Goal: Task Accomplishment & Management: Manage account settings

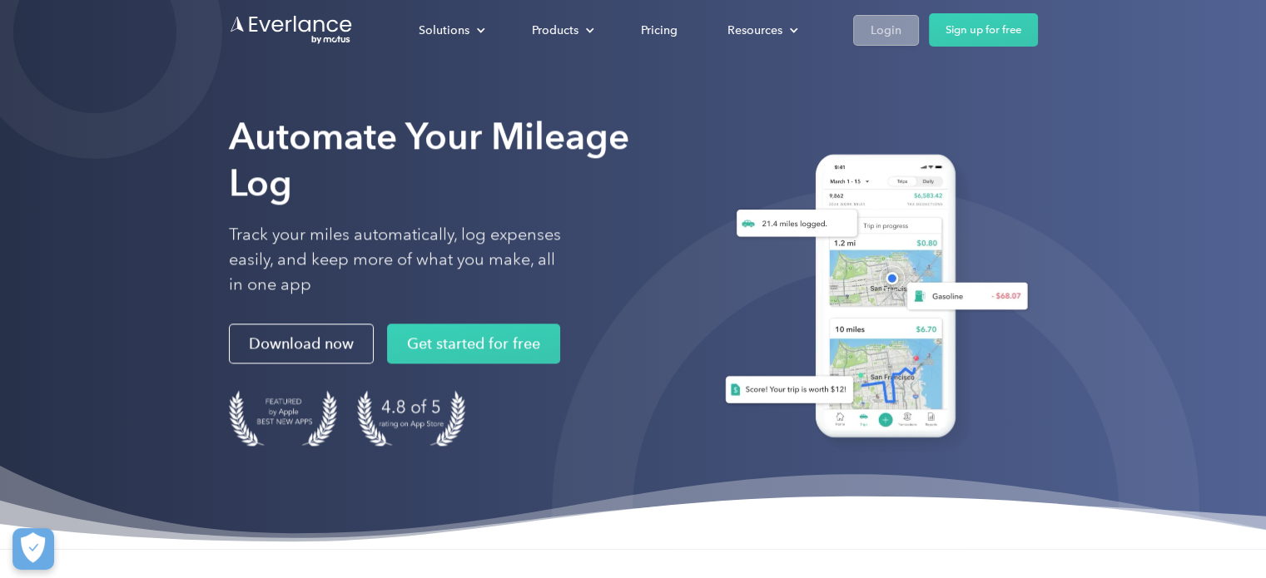
click at [898, 35] on div "Login" at bounding box center [885, 30] width 31 height 21
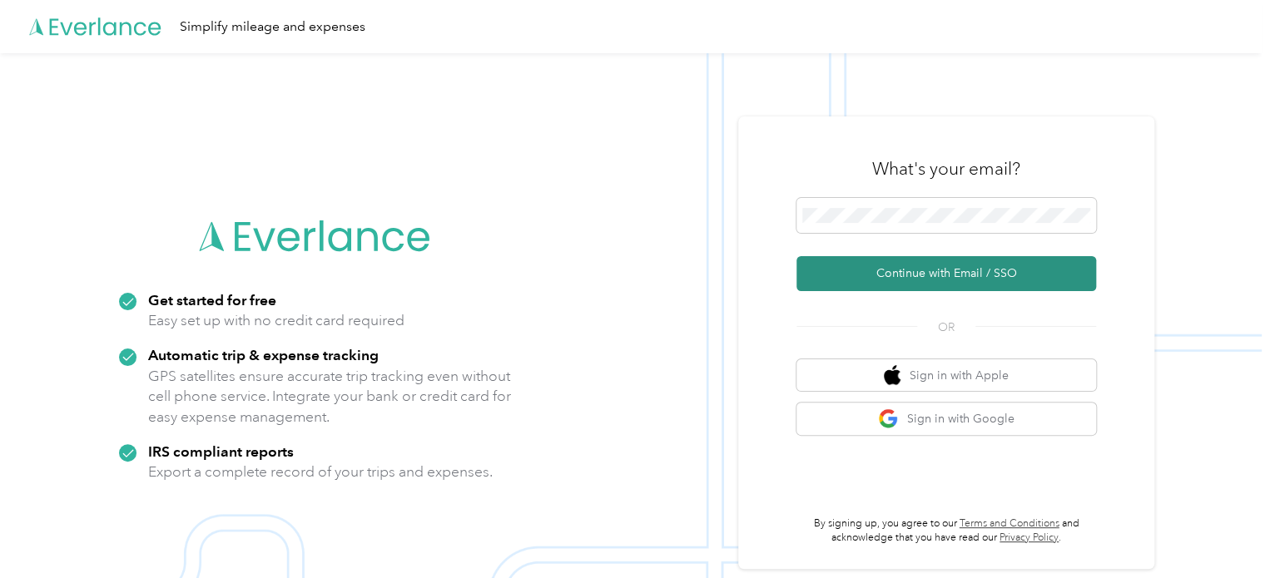
click at [943, 274] on button "Continue with Email / SSO" at bounding box center [946, 273] width 300 height 35
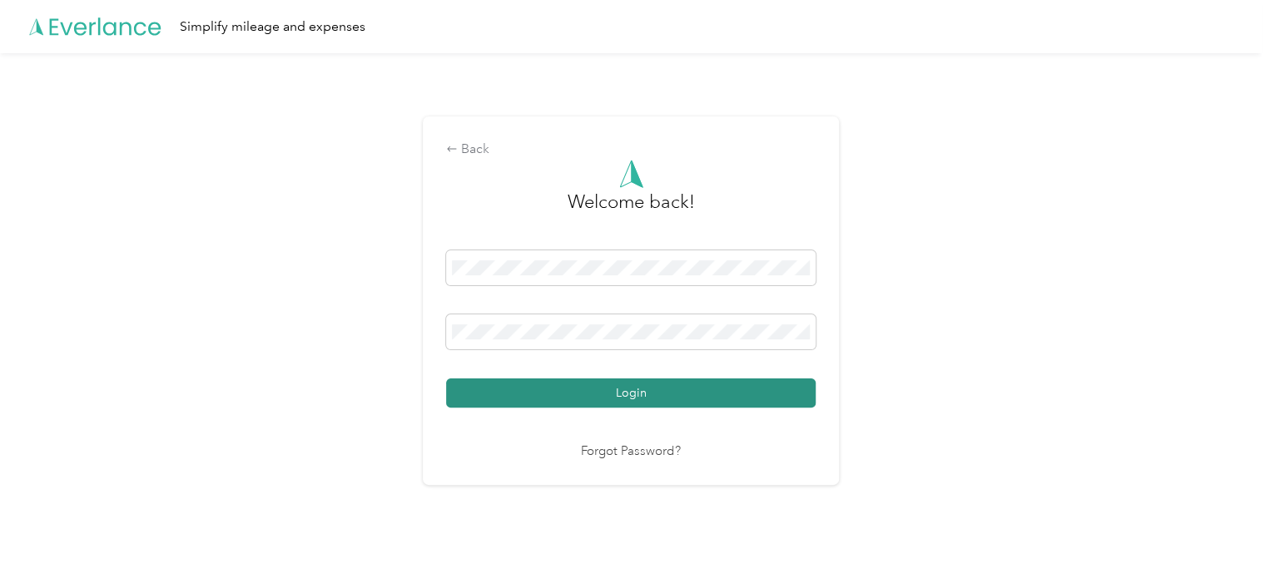
click at [641, 391] on button "Login" at bounding box center [630, 393] width 369 height 29
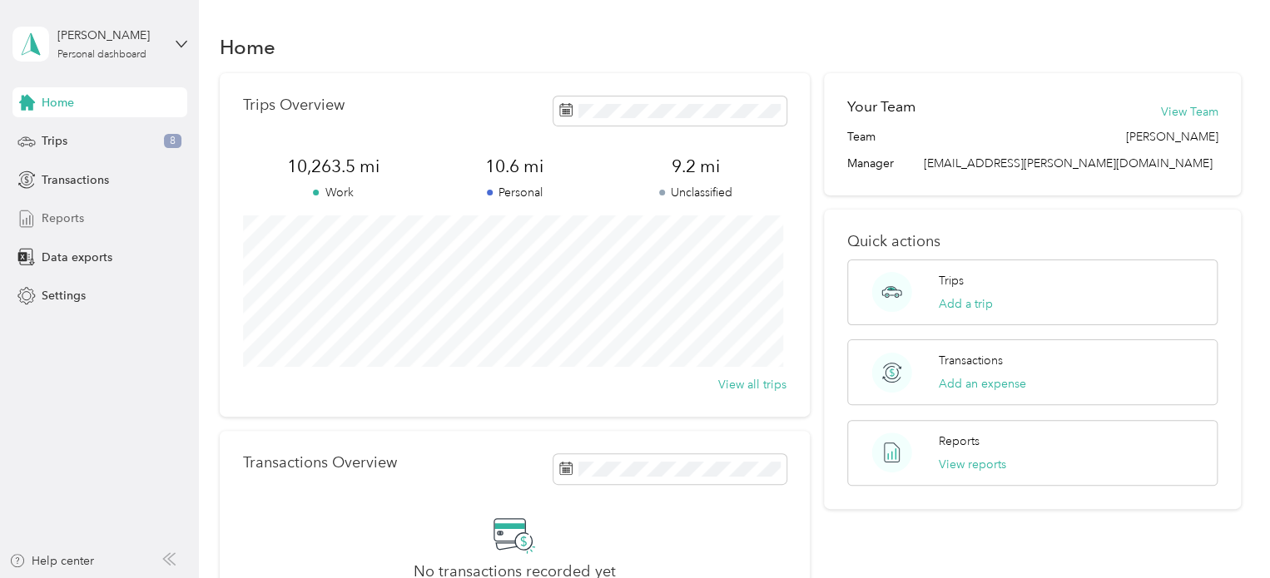
click at [68, 219] on span "Reports" at bounding box center [63, 218] width 42 height 17
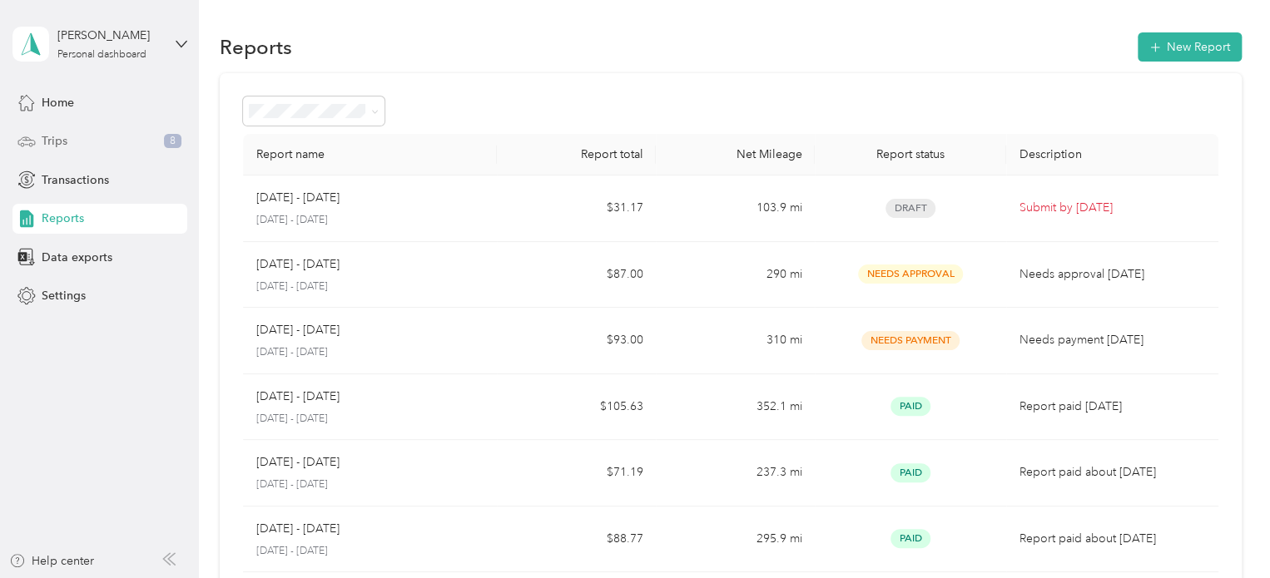
click at [53, 142] on span "Trips" at bounding box center [55, 140] width 26 height 17
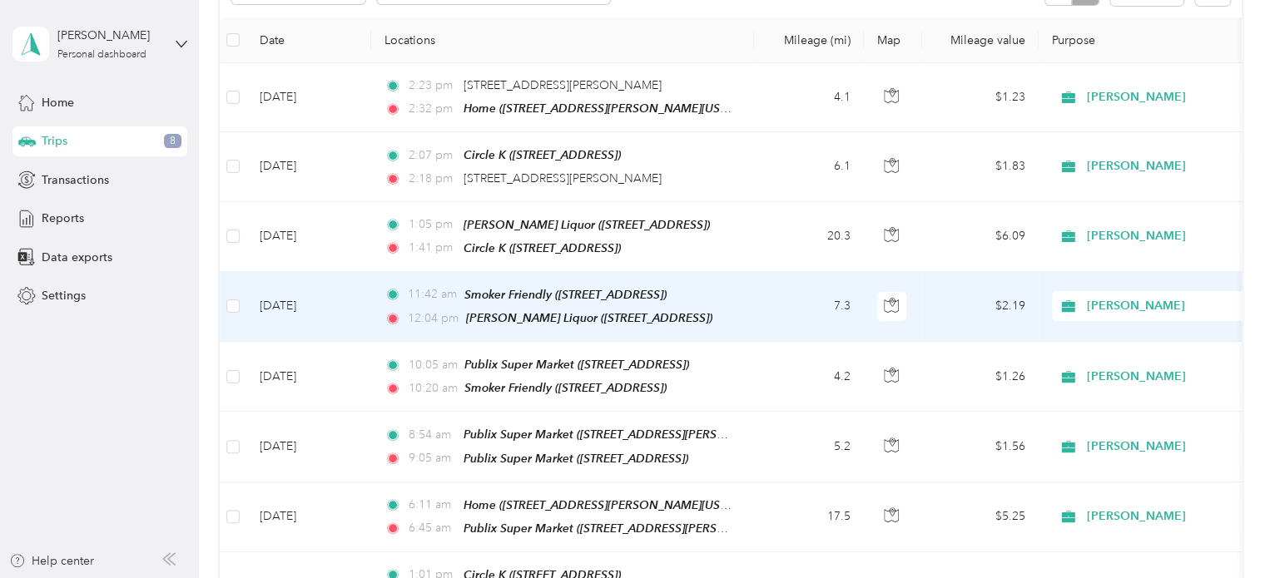
scroll to position [166, 0]
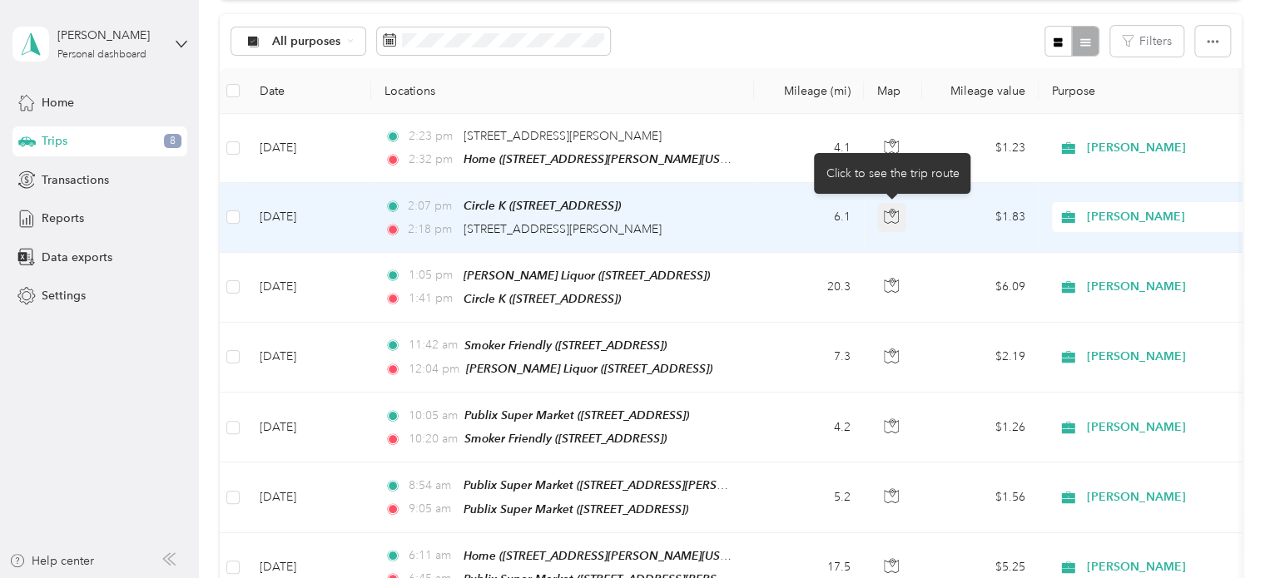
click at [889, 212] on icon "button" at bounding box center [891, 216] width 15 height 15
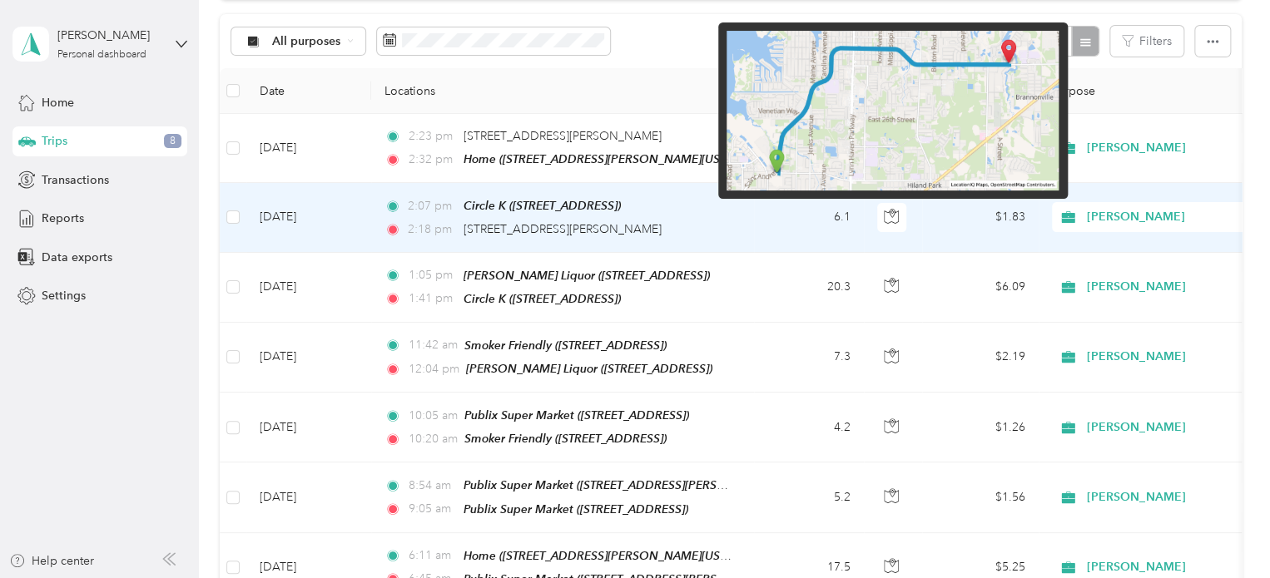
click at [917, 134] on img at bounding box center [892, 111] width 332 height 160
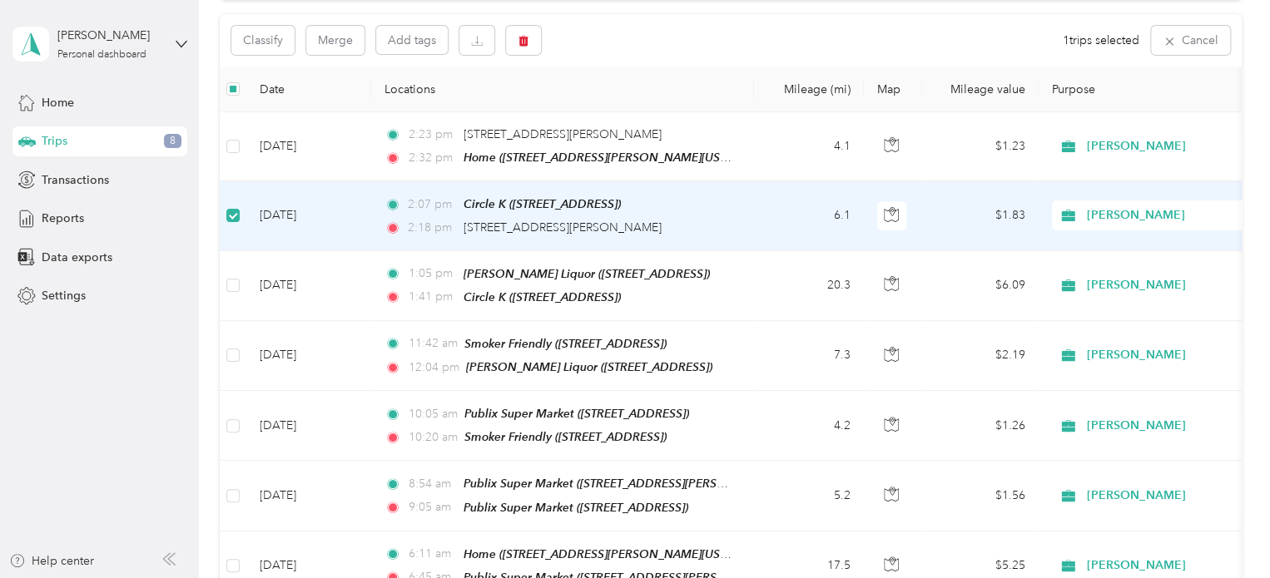
scroll to position [165, 0]
click at [861, 219] on td "6.1" at bounding box center [809, 217] width 110 height 69
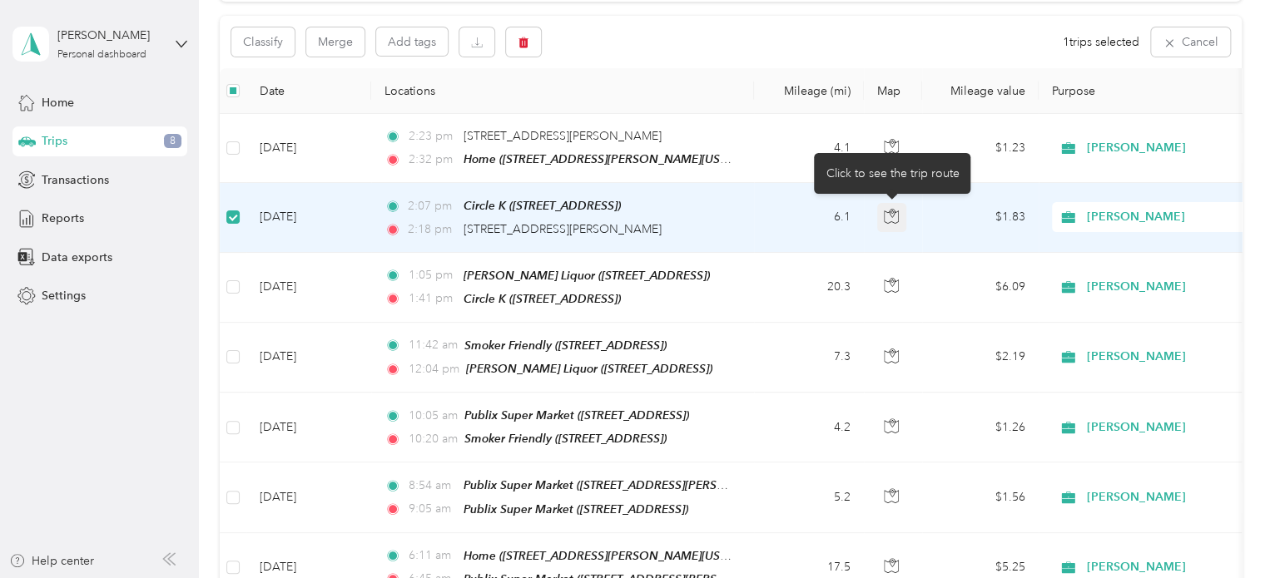
click at [894, 216] on icon "button" at bounding box center [891, 216] width 15 height 15
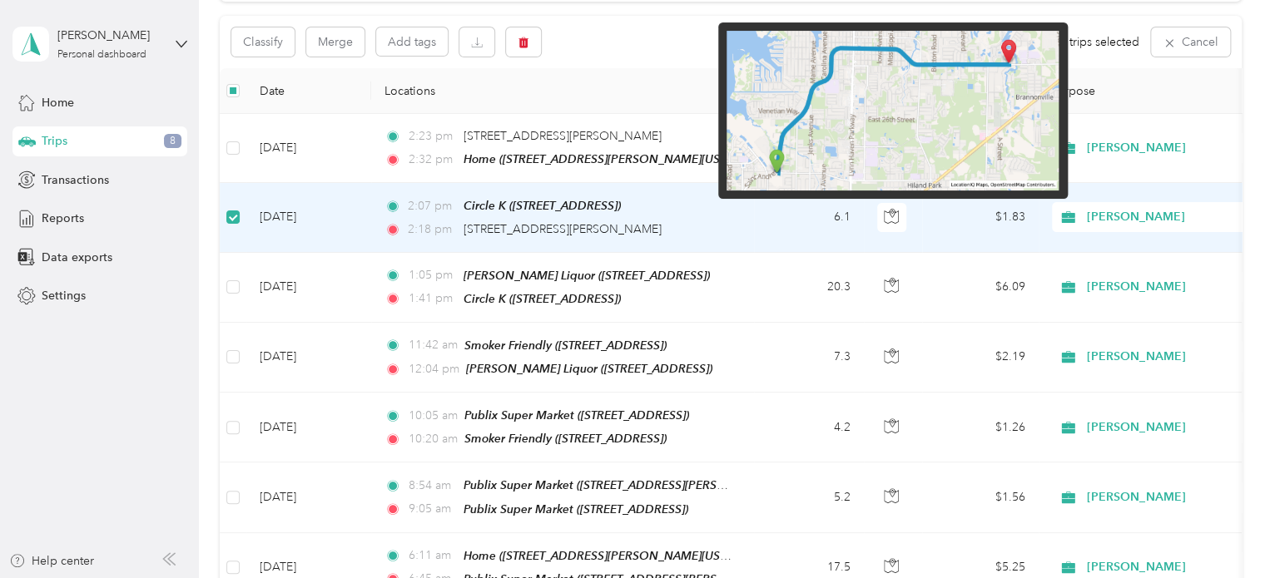
click at [921, 109] on img at bounding box center [892, 111] width 332 height 160
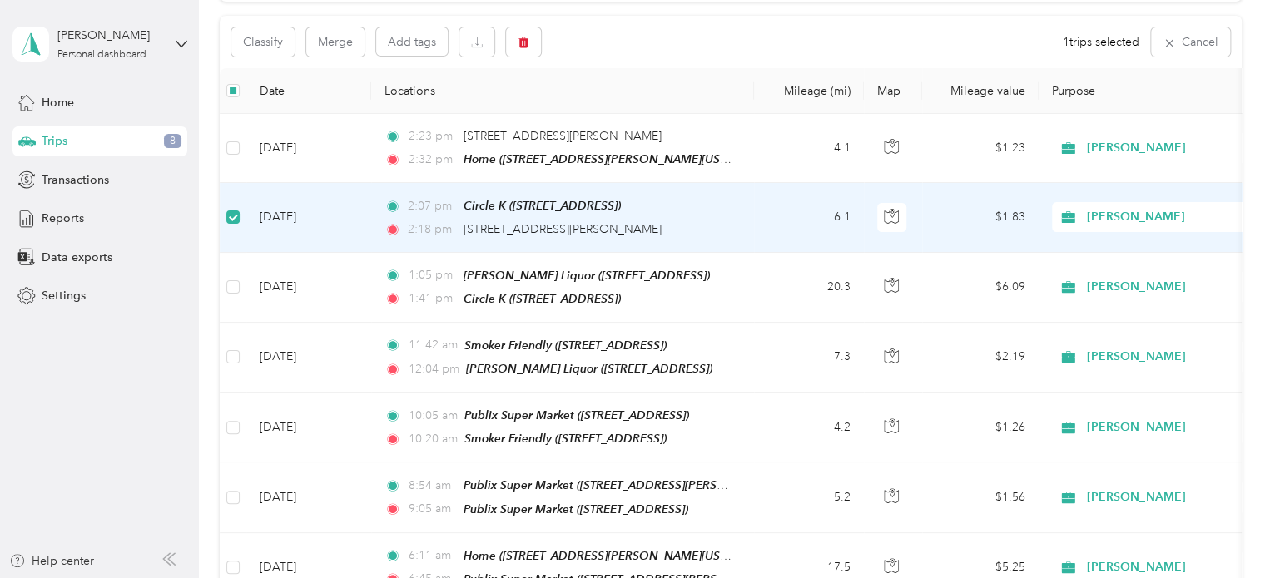
click at [948, 216] on td "$1.83" at bounding box center [980, 217] width 117 height 69
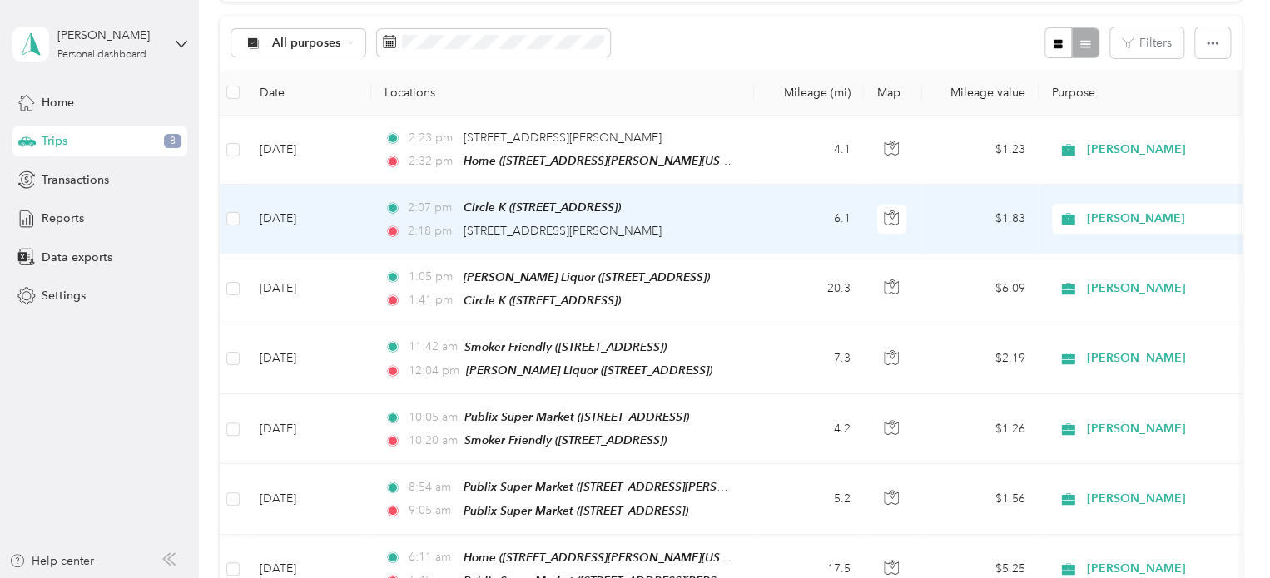
click at [1071, 215] on icon at bounding box center [1067, 219] width 13 height 12
click at [953, 214] on td "$1.83" at bounding box center [980, 219] width 117 height 69
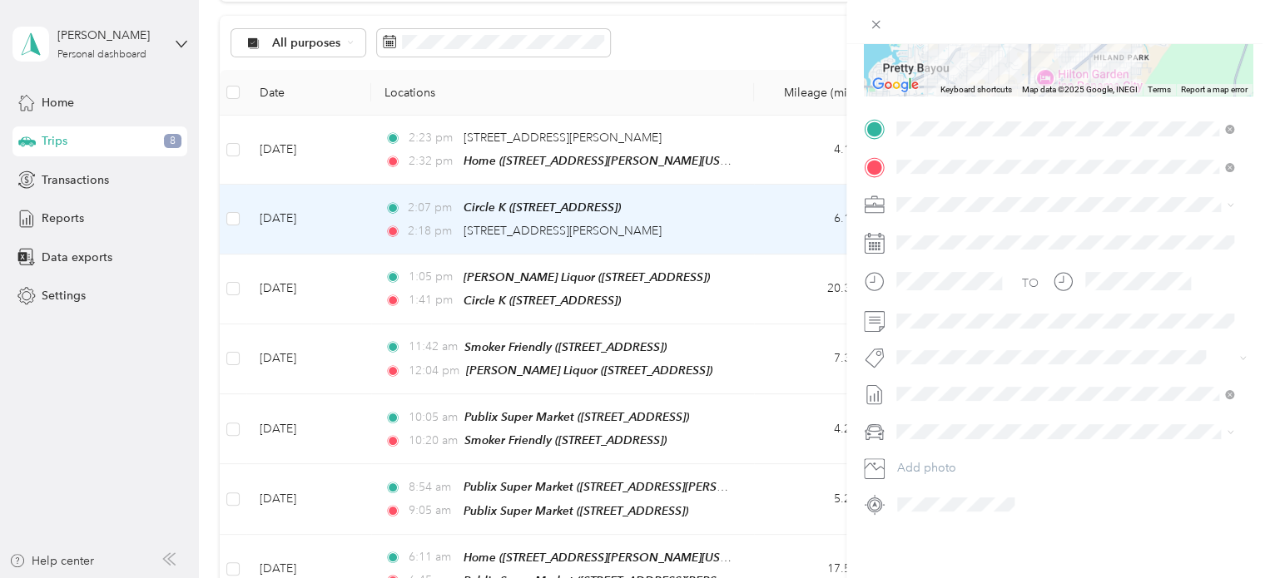
click at [233, 216] on div "Trip details Save This trip cannot be edited because it is either under review,…" at bounding box center [635, 289] width 1270 height 578
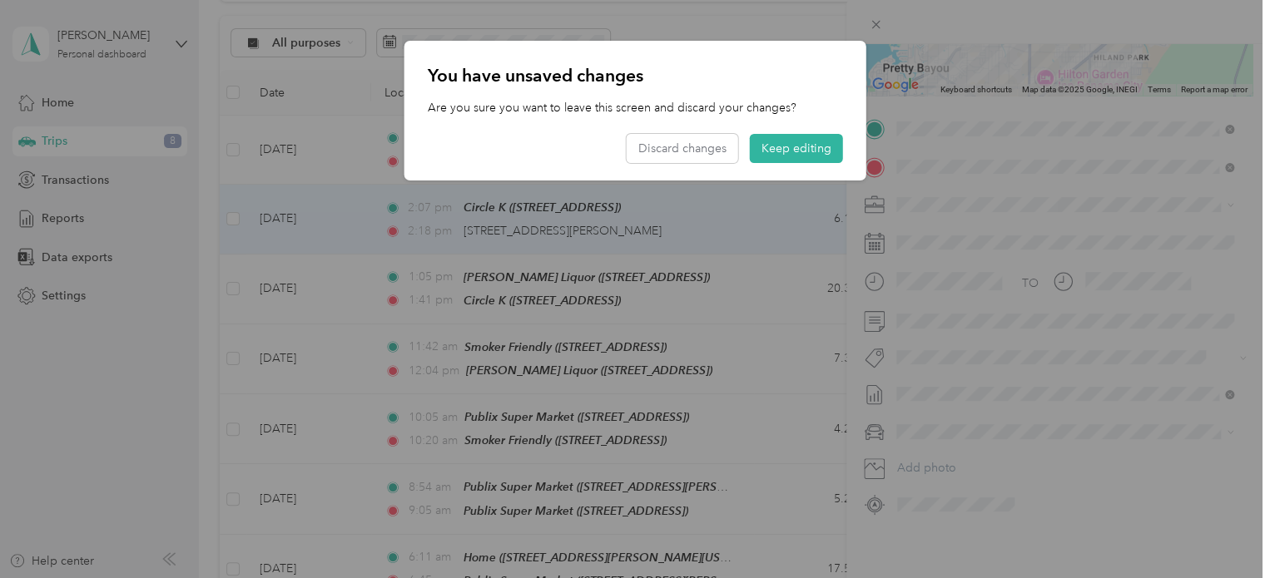
click at [256, 209] on div at bounding box center [635, 289] width 1270 height 578
click at [781, 152] on button "Keep editing" at bounding box center [796, 148] width 93 height 29
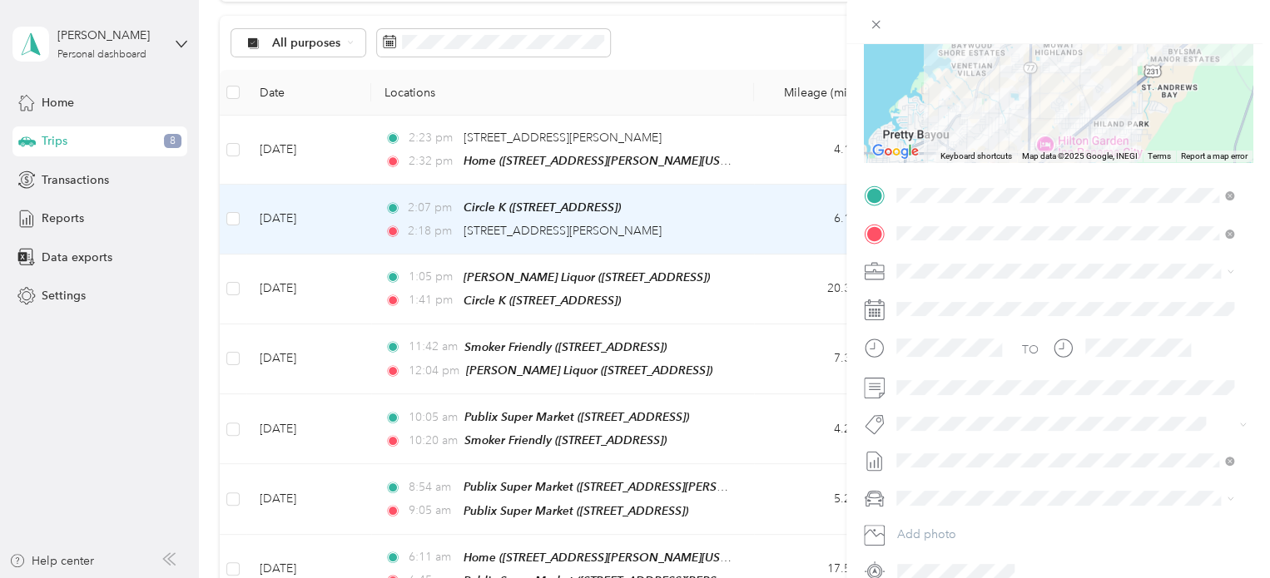
scroll to position [211, 0]
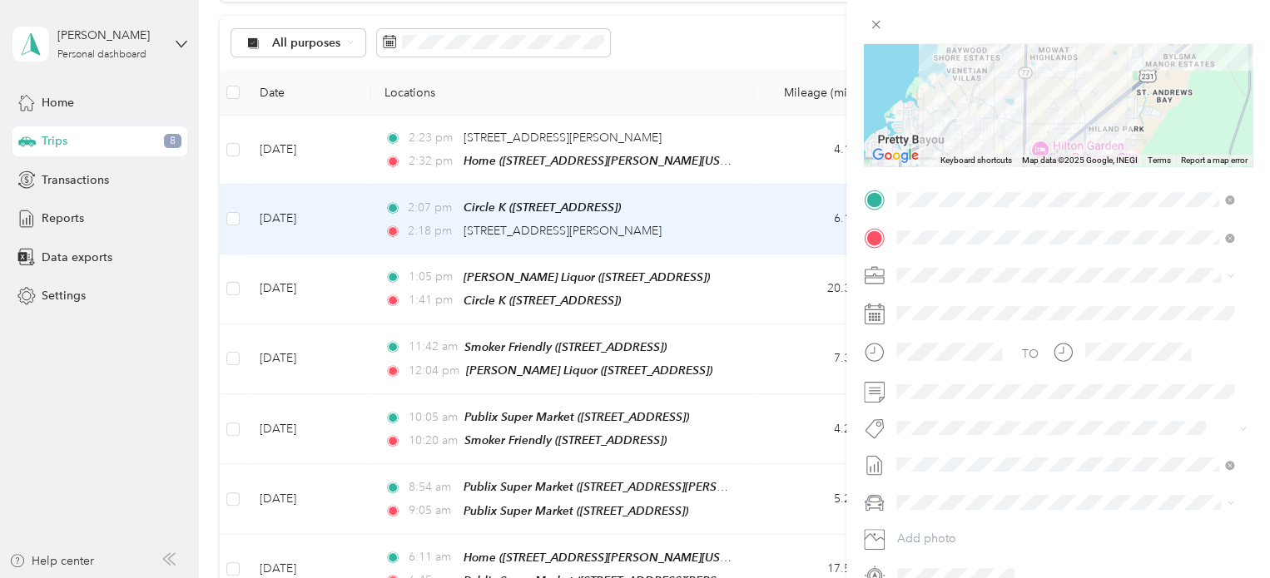
click at [875, 428] on icon at bounding box center [874, 429] width 21 height 21
click at [809, 217] on div "Trip details Save This trip cannot be edited because it is either under review,…" at bounding box center [635, 289] width 1270 height 578
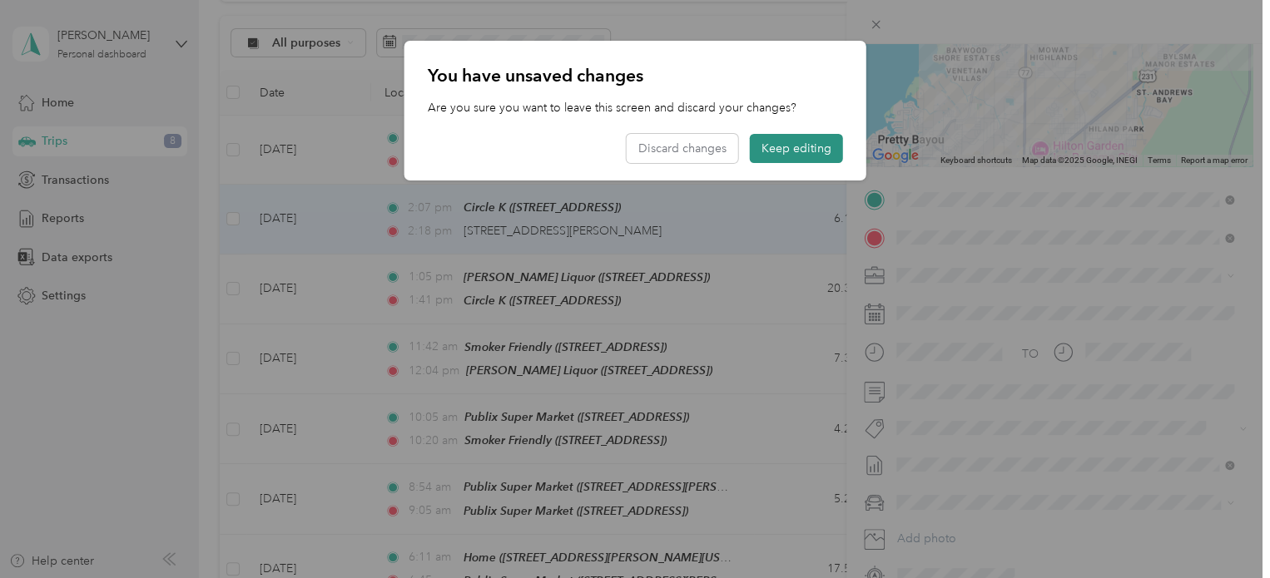
click at [811, 148] on button "Keep editing" at bounding box center [796, 148] width 93 height 29
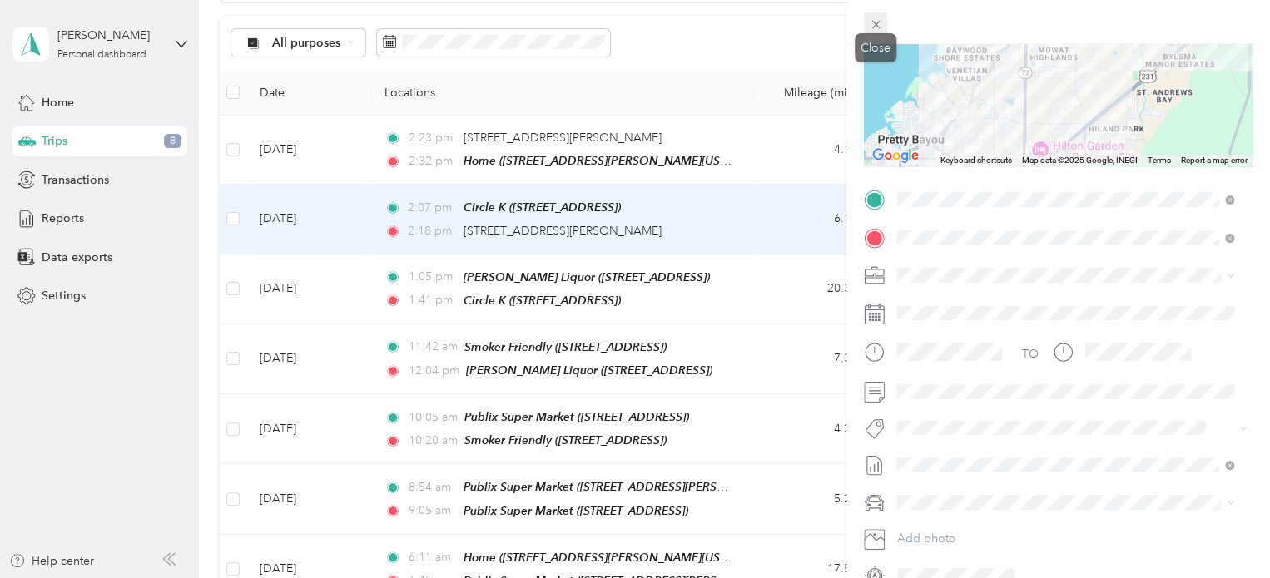
click at [874, 24] on icon at bounding box center [876, 24] width 14 height 14
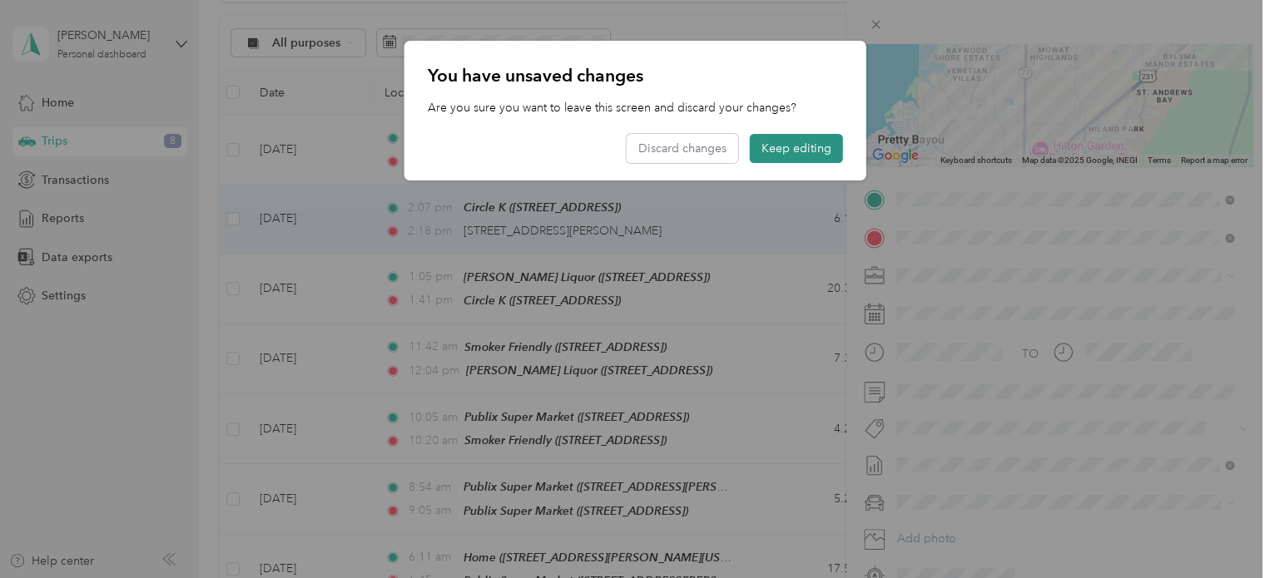
click at [812, 148] on button "Keep editing" at bounding box center [796, 148] width 93 height 29
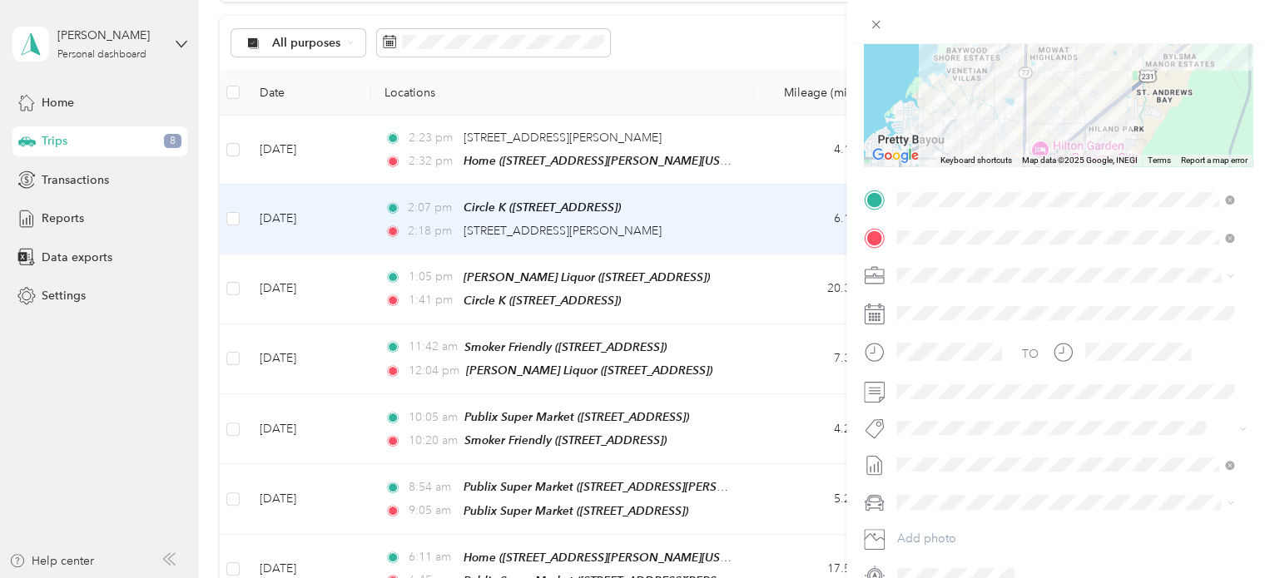
click at [52, 139] on div "Trip details Save This trip cannot be edited because it is either under review,…" at bounding box center [635, 289] width 1270 height 578
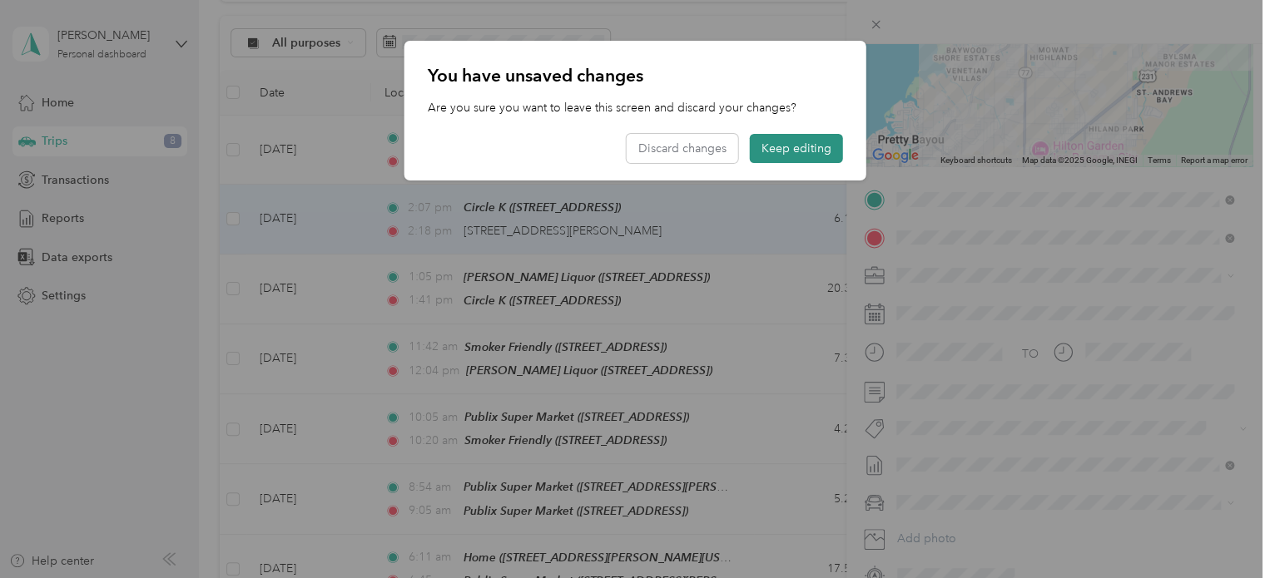
click at [797, 146] on button "Keep editing" at bounding box center [796, 148] width 93 height 29
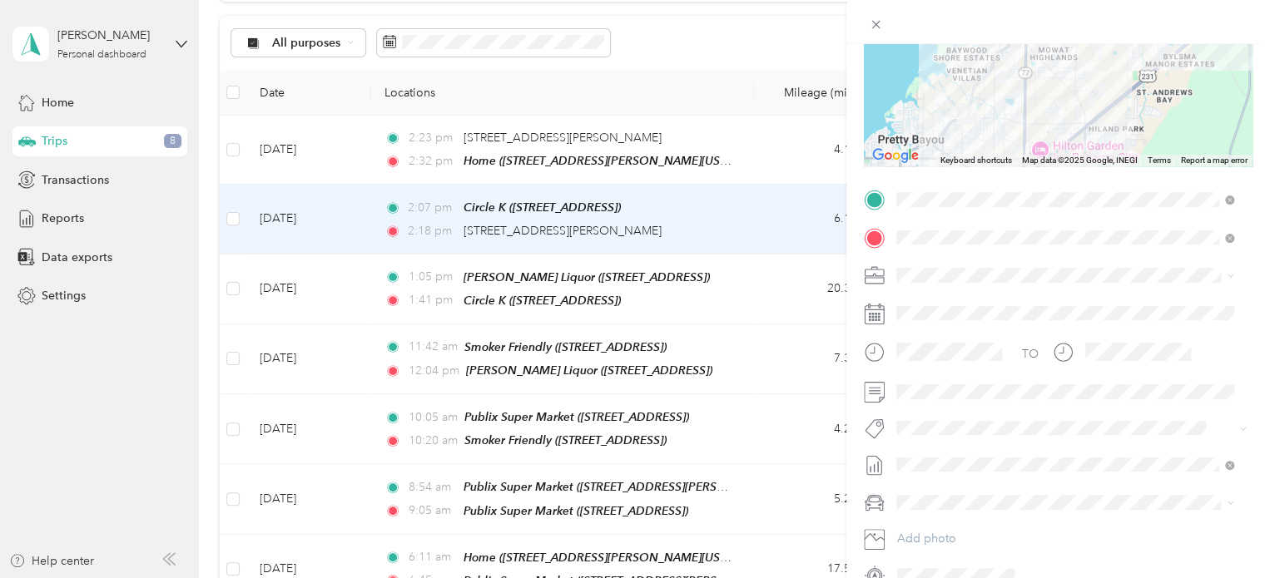
click at [60, 219] on div "Trip details Save This trip cannot be edited because it is either under review,…" at bounding box center [635, 289] width 1270 height 578
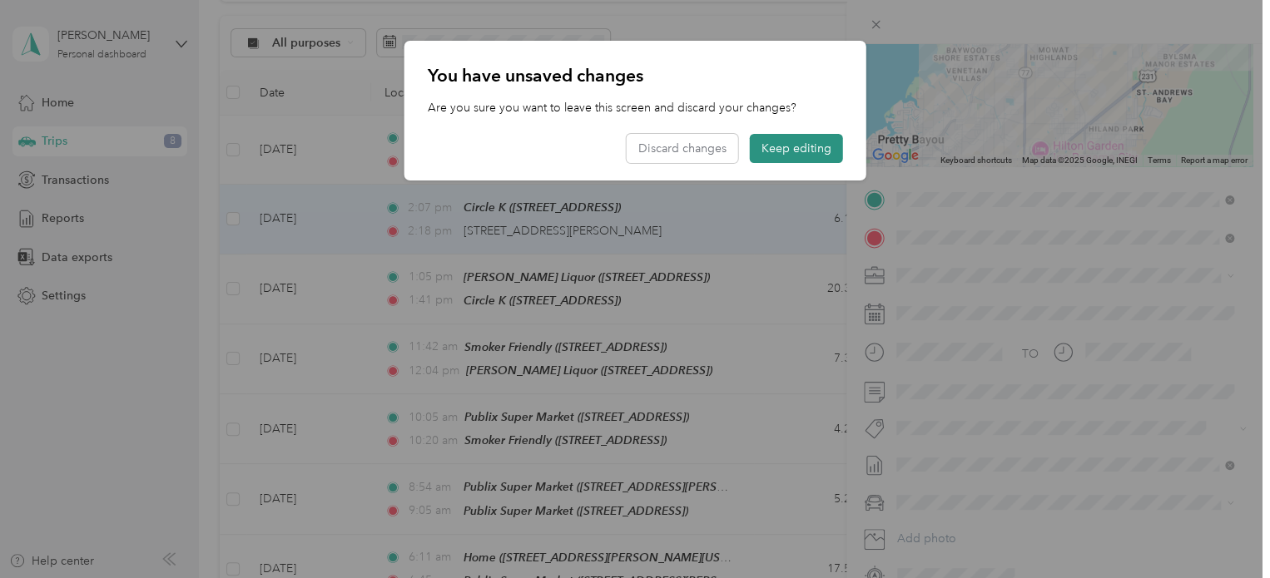
click at [816, 152] on button "Keep editing" at bounding box center [796, 148] width 93 height 29
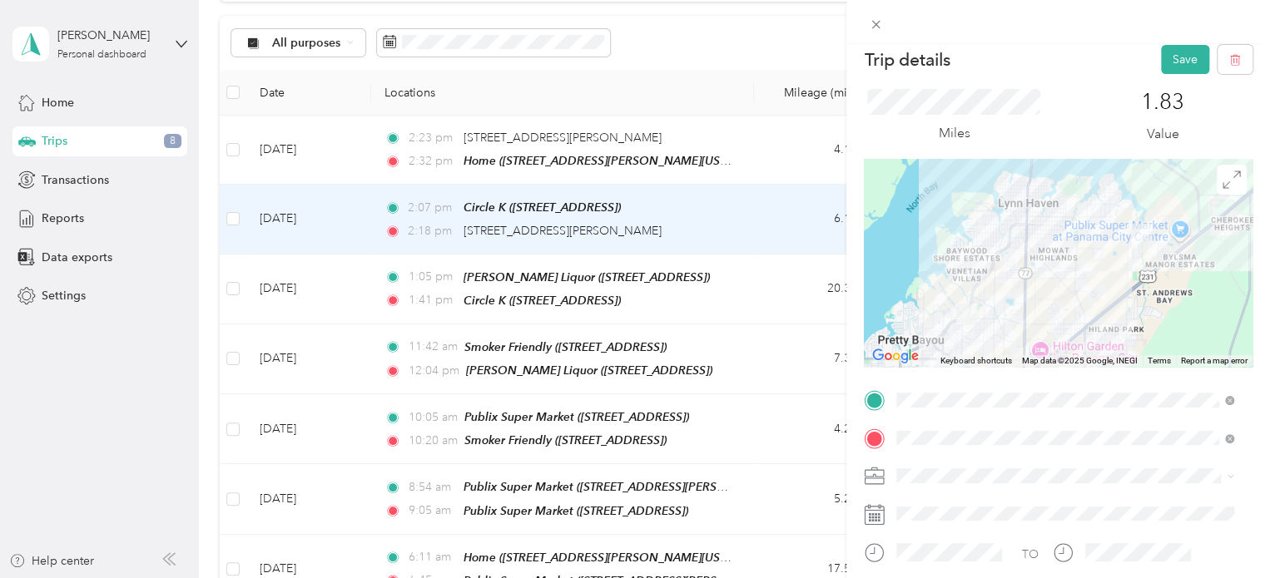
scroll to position [0, 0]
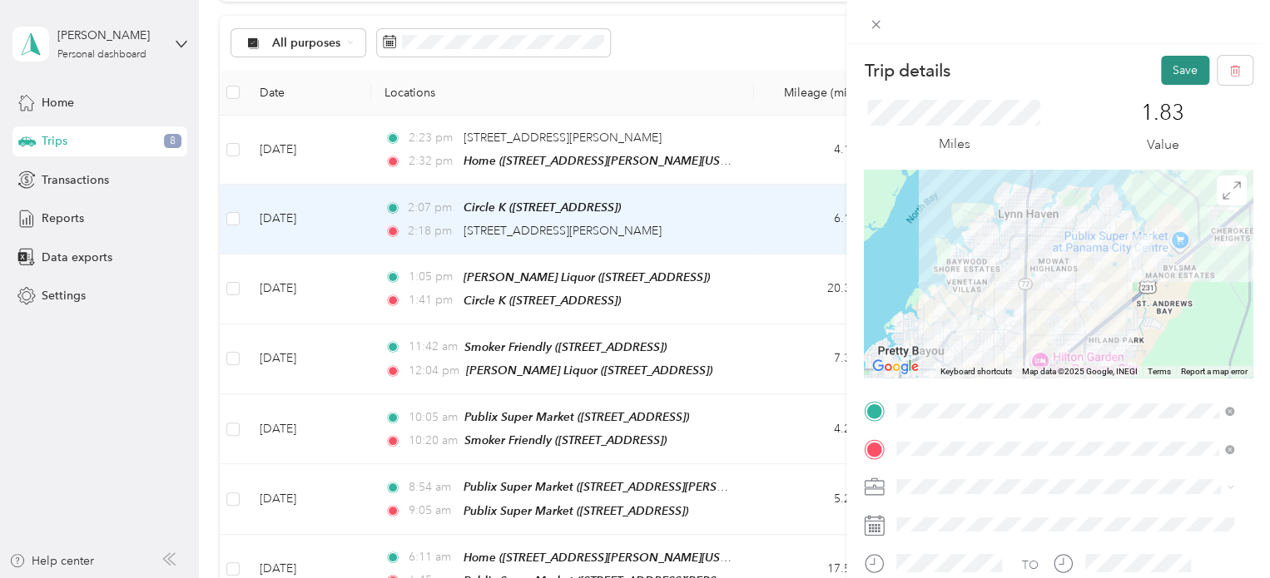
click at [1168, 73] on button "Save" at bounding box center [1185, 70] width 48 height 29
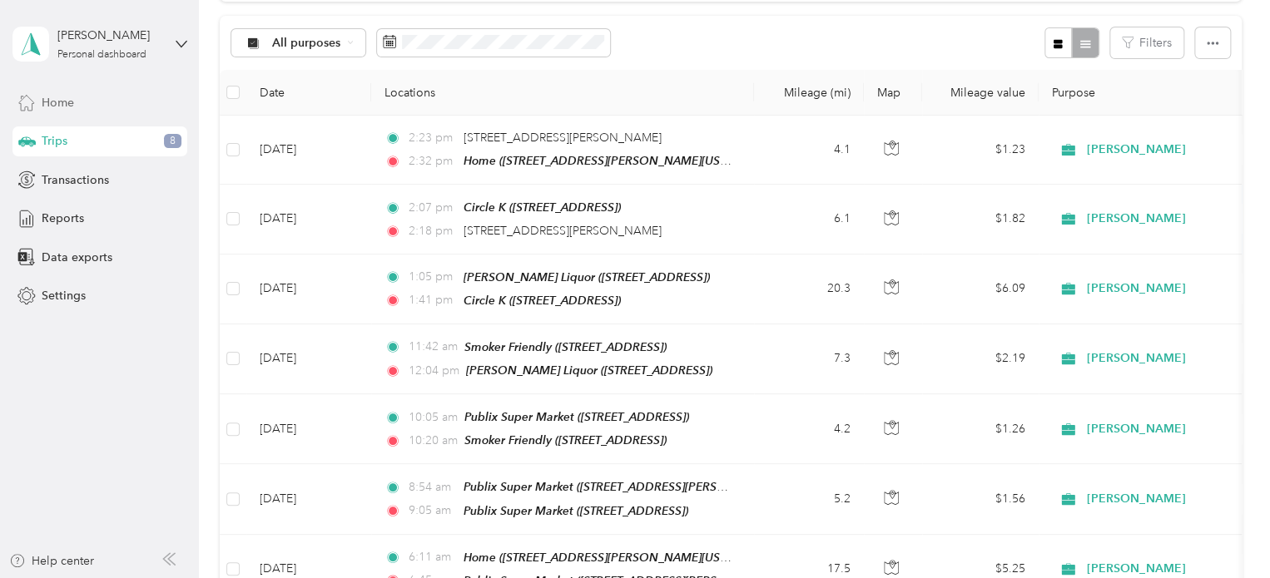
click at [62, 97] on span "Home" at bounding box center [58, 102] width 32 height 17
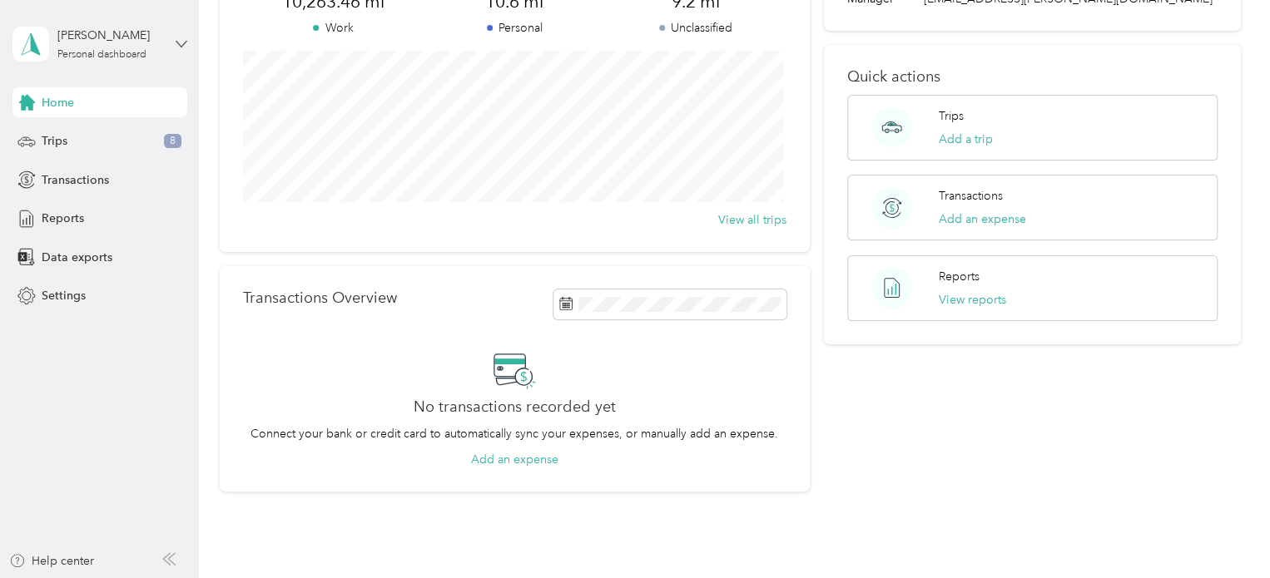
click at [176, 42] on icon at bounding box center [181, 44] width 10 height 6
click at [77, 135] on div "Log out" at bounding box center [59, 136] width 64 height 17
